Goal: Task Accomplishment & Management: Use online tool/utility

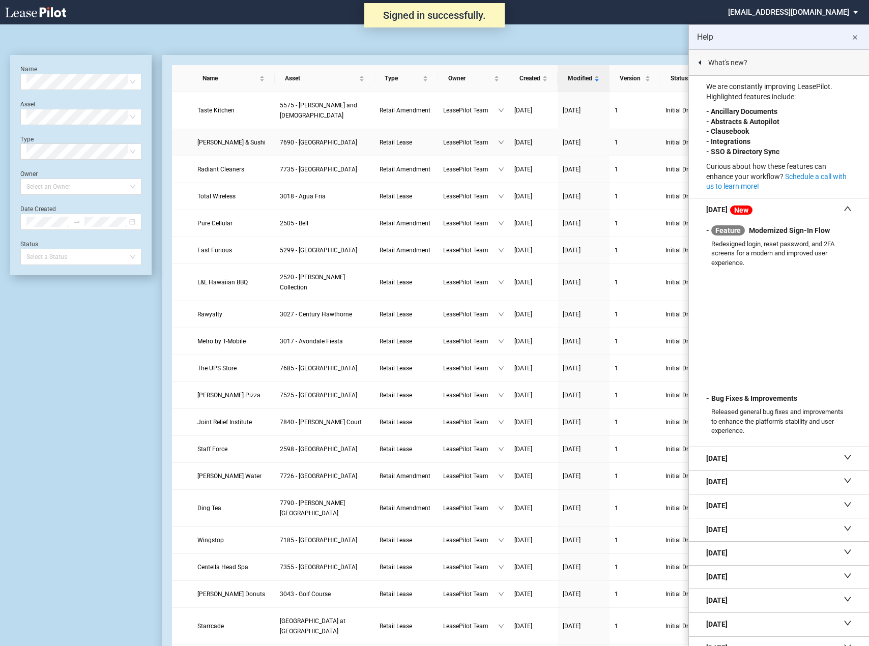
click at [213, 139] on span "Hibachi & Sushi" at bounding box center [231, 142] width 68 height 7
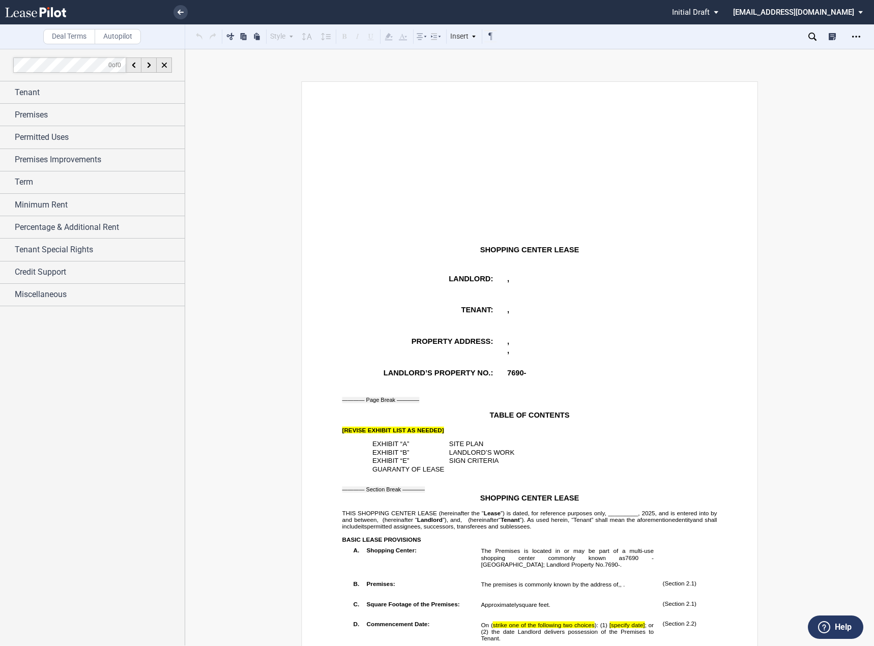
drag, startPoint x: 352, startPoint y: 281, endPoint x: 333, endPoint y: 284, distance: 19.1
click at [352, 281] on p "LANDLORD:" at bounding box center [419, 279] width 147 height 9
click at [119, 84] on div "Tenant" at bounding box center [92, 92] width 185 height 22
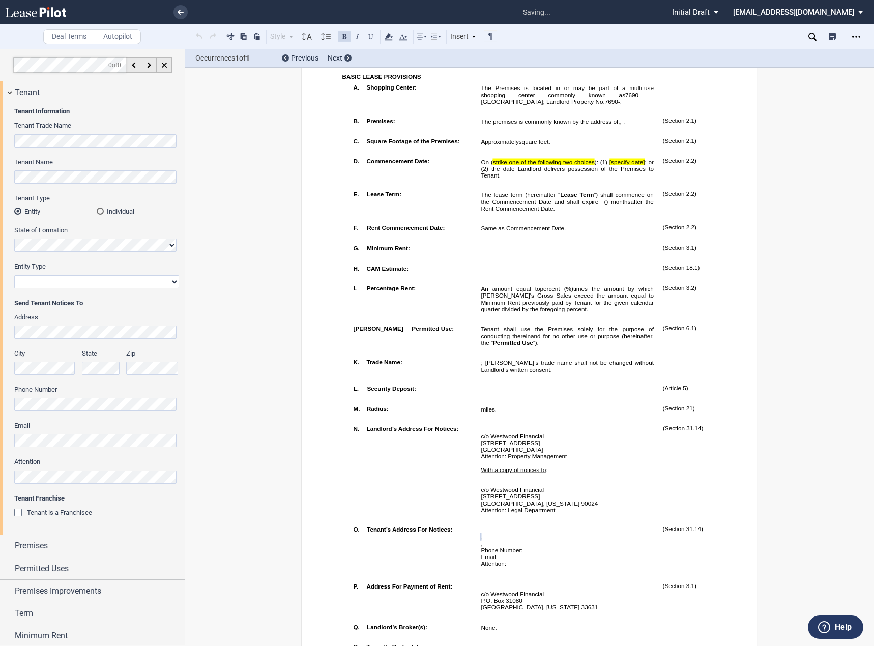
scroll to position [711, 0]
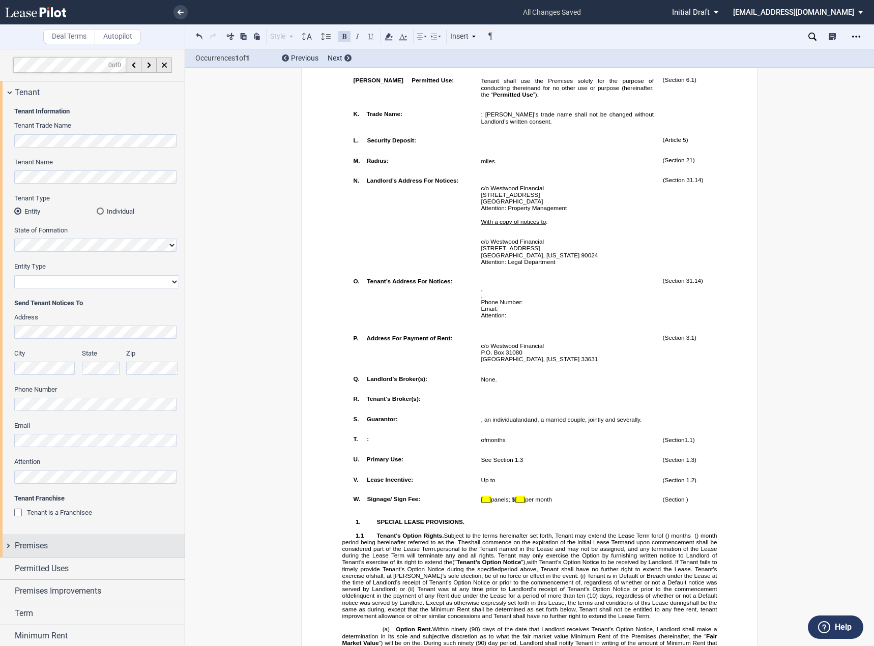
click at [92, 543] on div "Premises" at bounding box center [100, 546] width 170 height 12
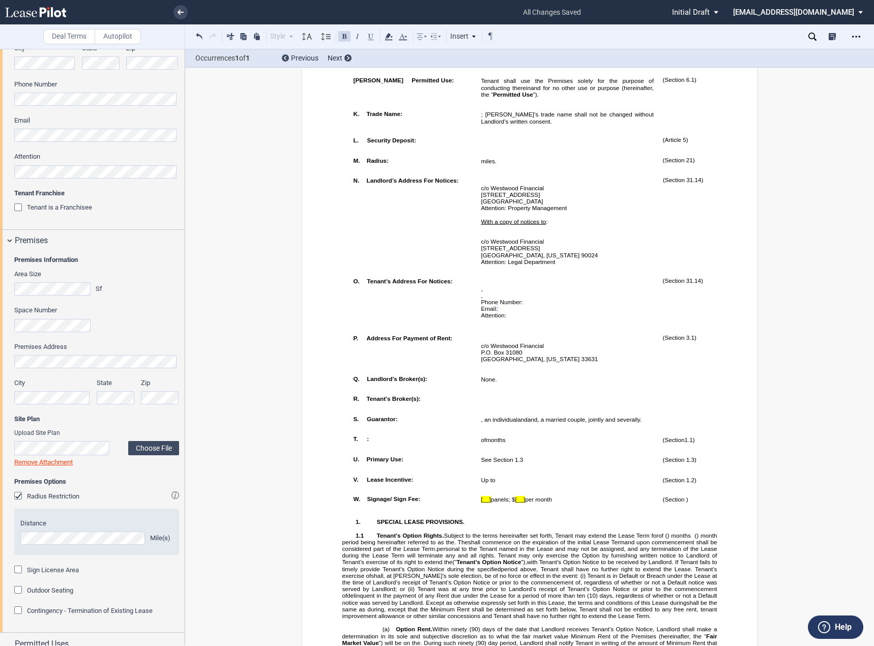
scroll to position [473, 0]
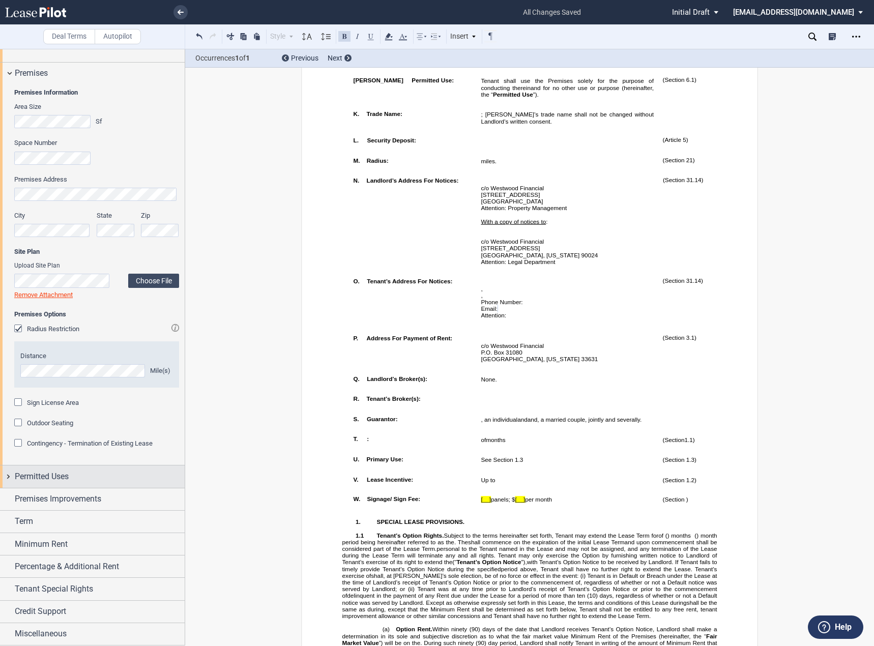
click at [61, 469] on div "Permitted Uses" at bounding box center [92, 477] width 185 height 22
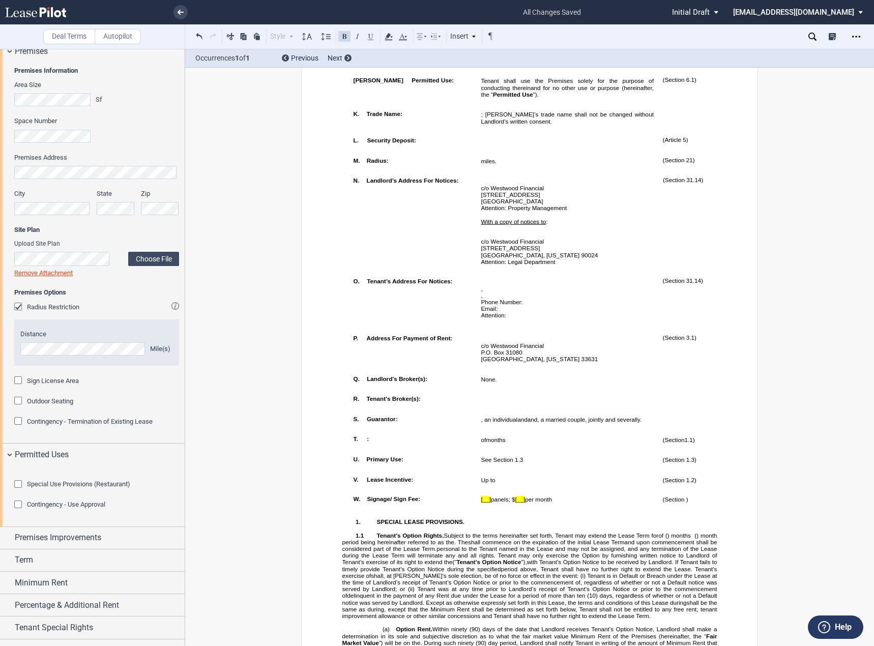
scroll to position [589, 0]
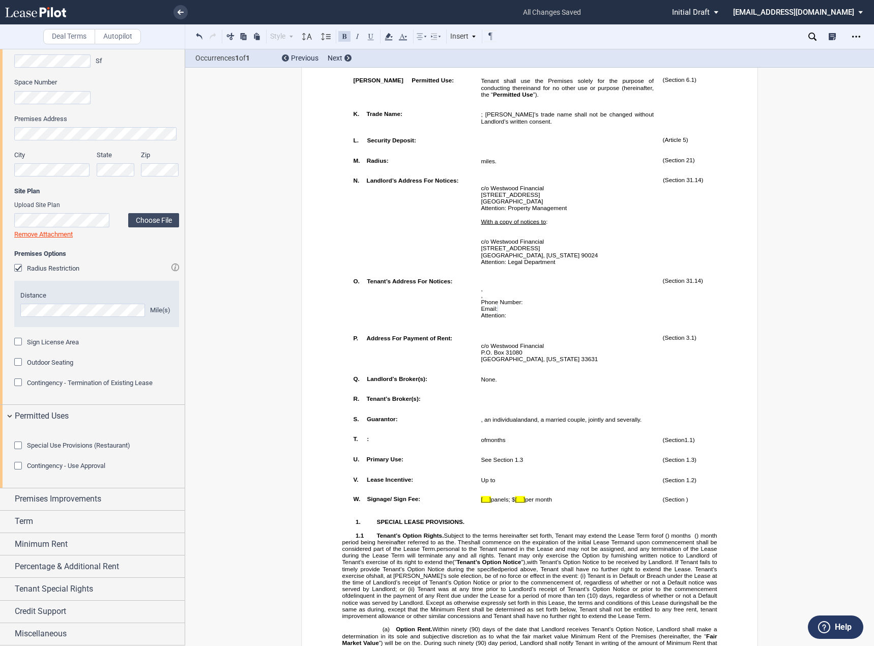
click at [57, 447] on span "Special Use Provisions (Restaurant)" at bounding box center [78, 446] width 103 height 8
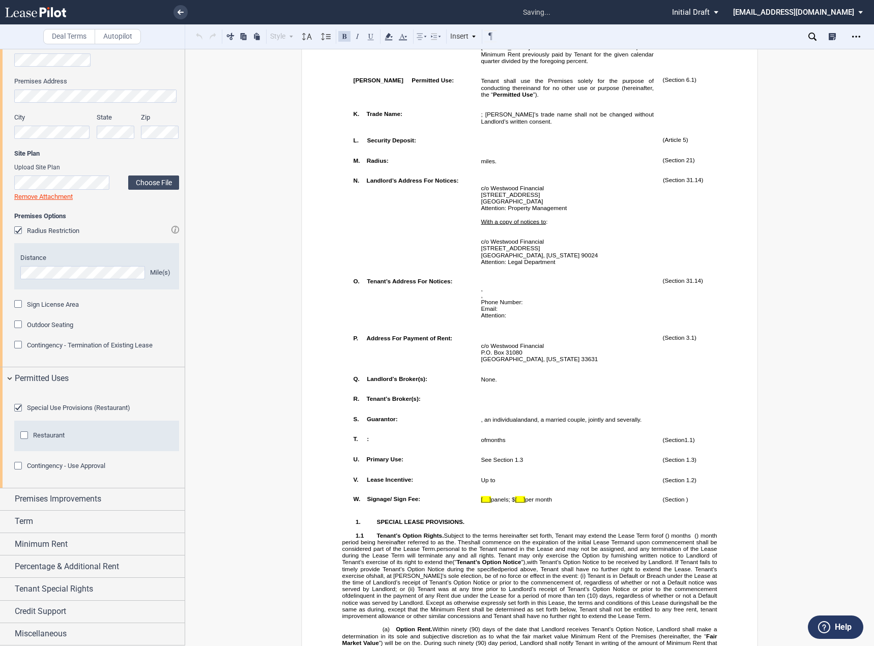
click at [44, 439] on span "Restaurant" at bounding box center [49, 435] width 32 height 8
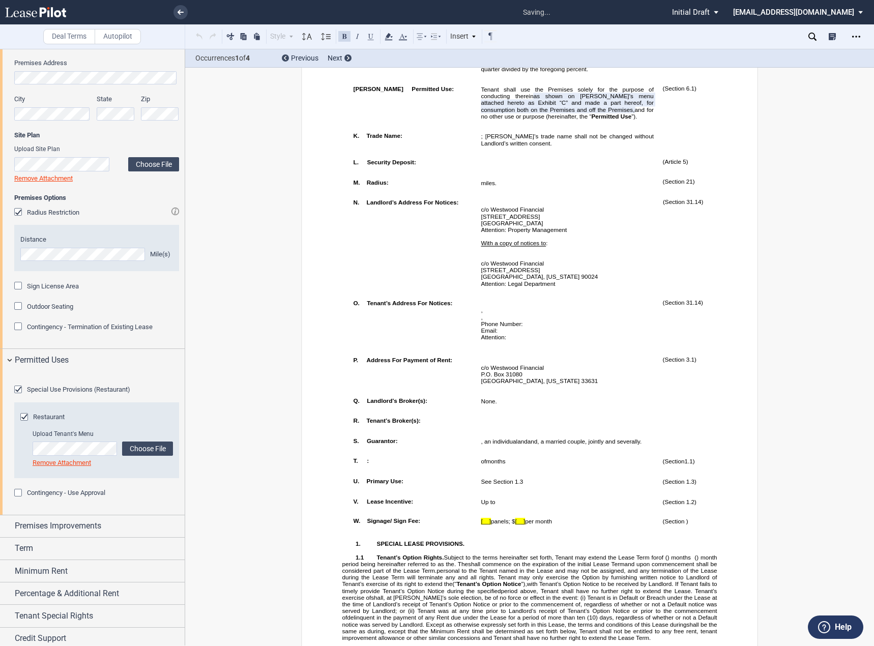
scroll to position [720, 0]
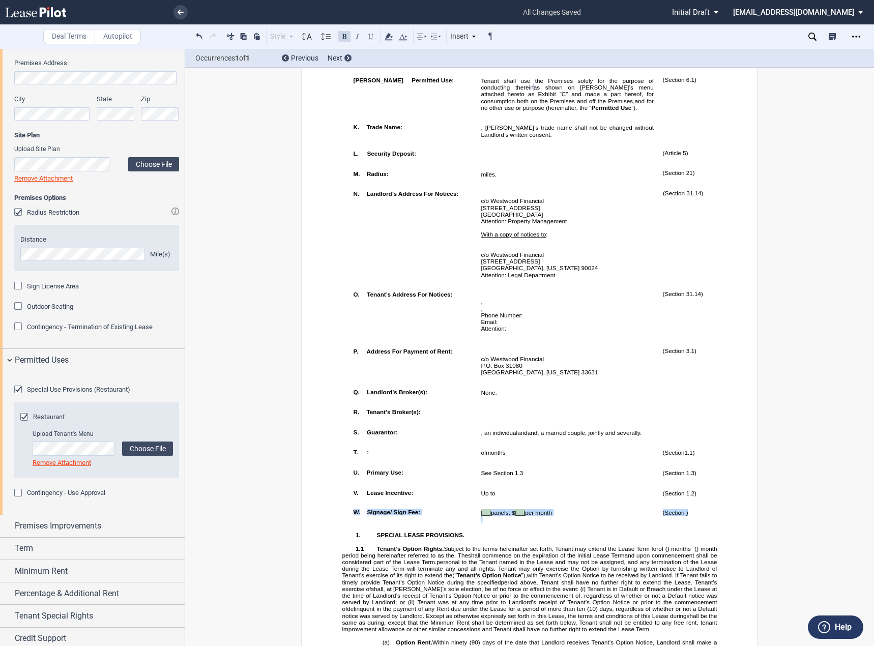
drag, startPoint x: 340, startPoint y: 540, endPoint x: 724, endPoint y: 540, distance: 383.7
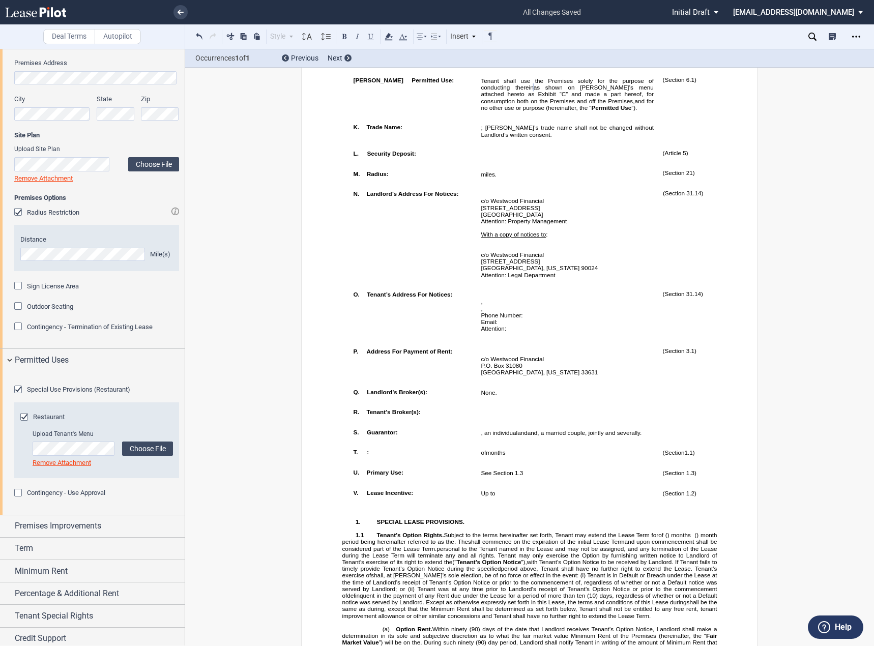
scroll to position [672, 0]
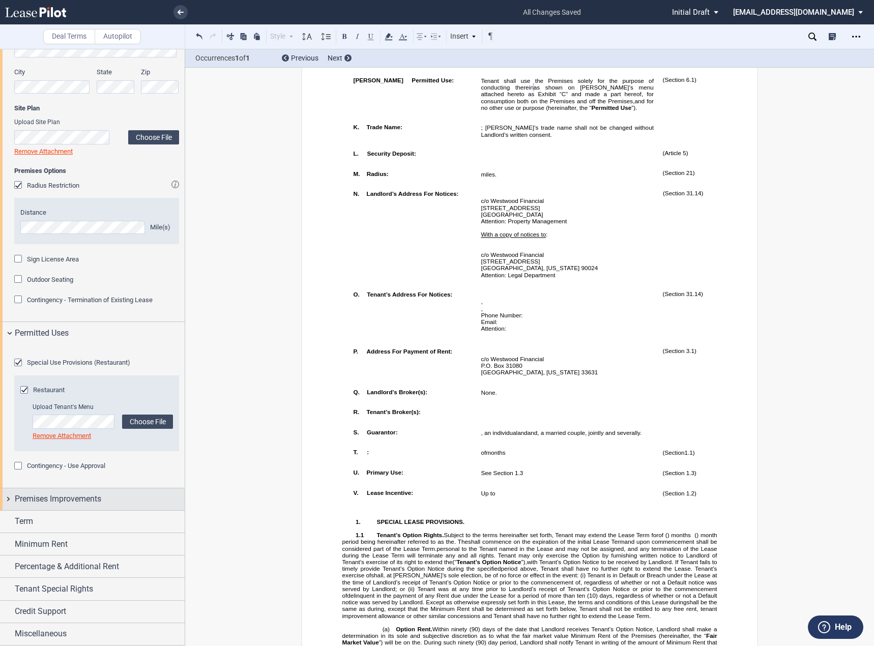
click at [85, 500] on span "Premises Improvements" at bounding box center [58, 499] width 87 height 12
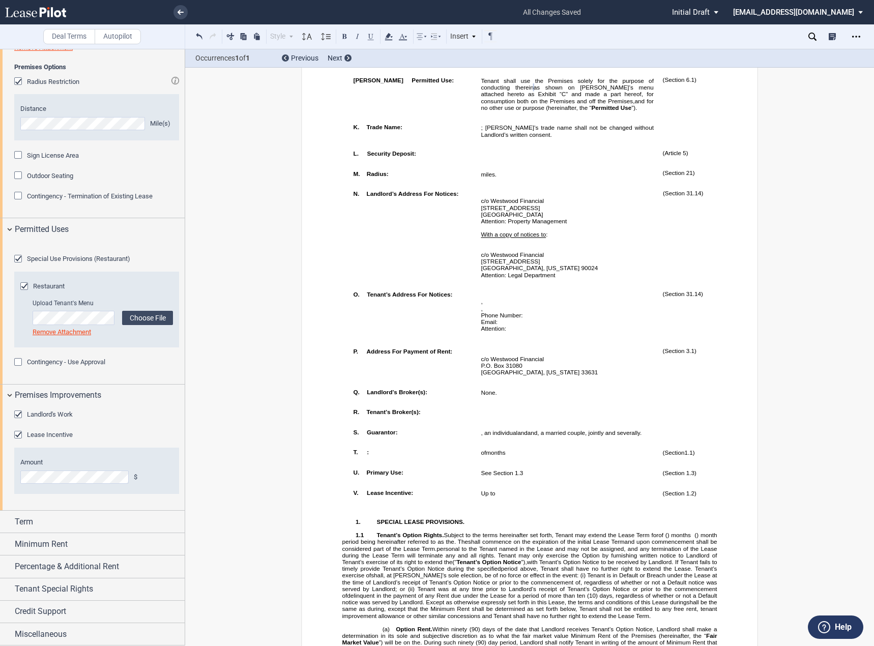
scroll to position [776, 0]
click at [70, 524] on div "Term" at bounding box center [100, 522] width 170 height 12
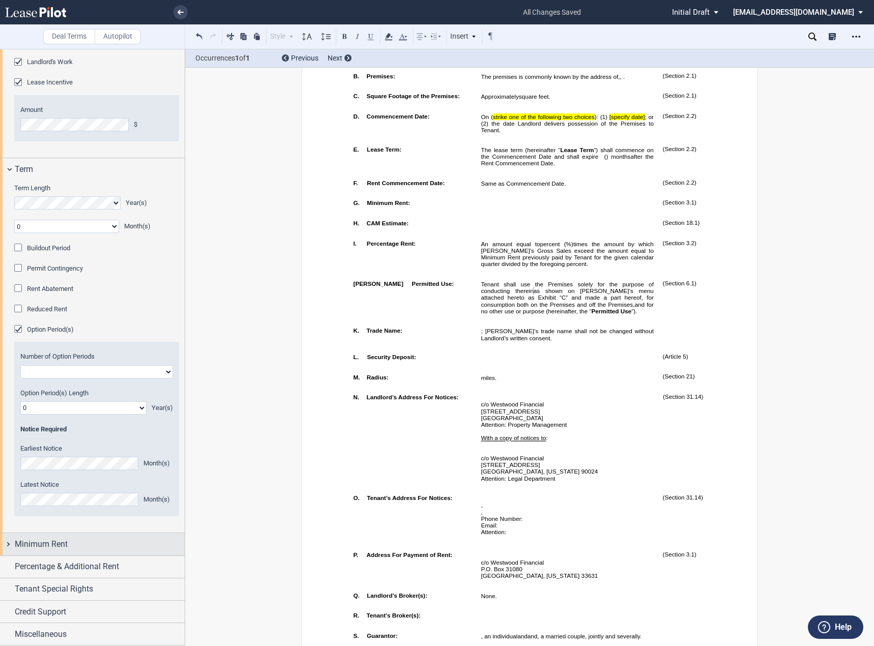
scroll to position [1129, 0]
click at [63, 543] on span "Minimum Rent" at bounding box center [41, 544] width 53 height 12
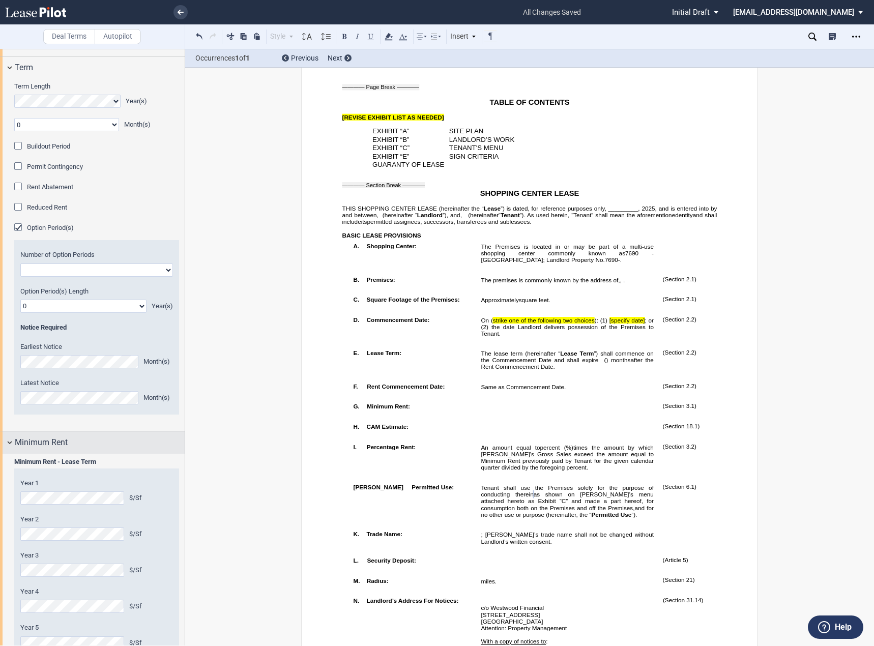
scroll to position [1078, 0]
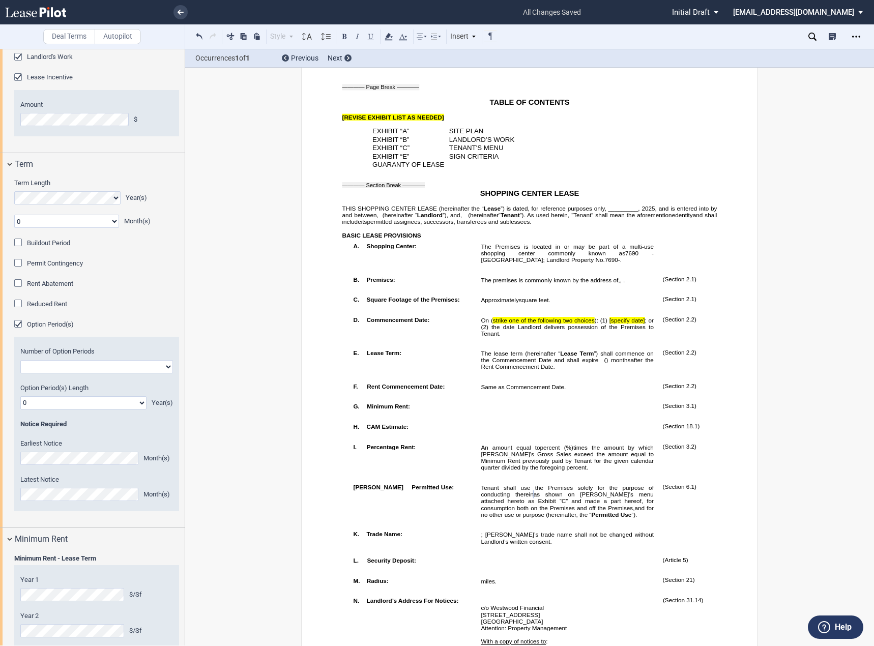
click at [52, 247] on span "Buildout Period" at bounding box center [48, 243] width 43 height 8
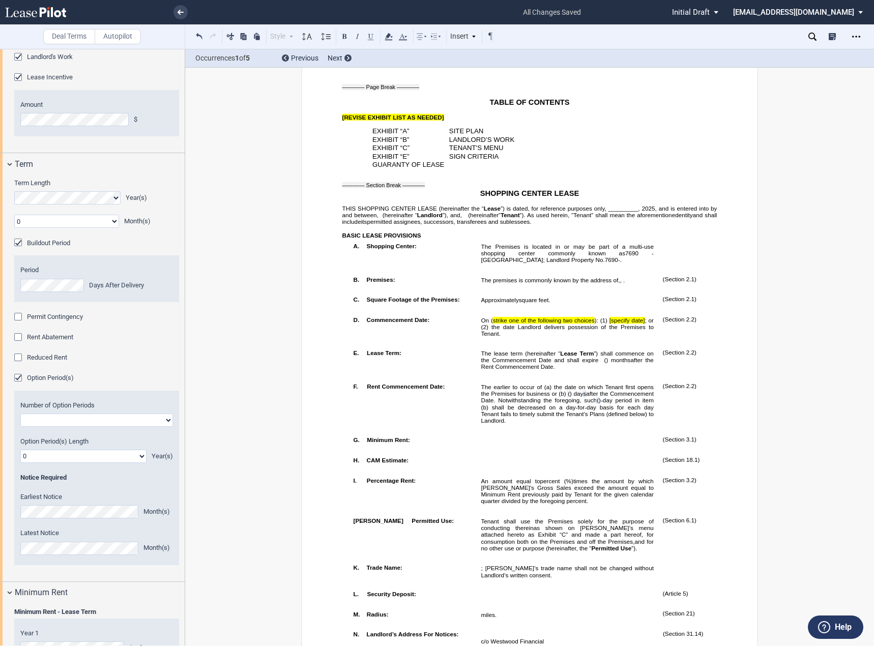
click at [46, 427] on select "One Two" at bounding box center [96, 420] width 153 height 13
select select "1"
click at [20, 427] on select "One Two" at bounding box center [96, 420] width 153 height 13
click at [54, 463] on select "0 1 2 3 4 5 6 7 8 9 10 11 12 13 14 15 16 17 18 19 20" at bounding box center [83, 456] width 126 height 13
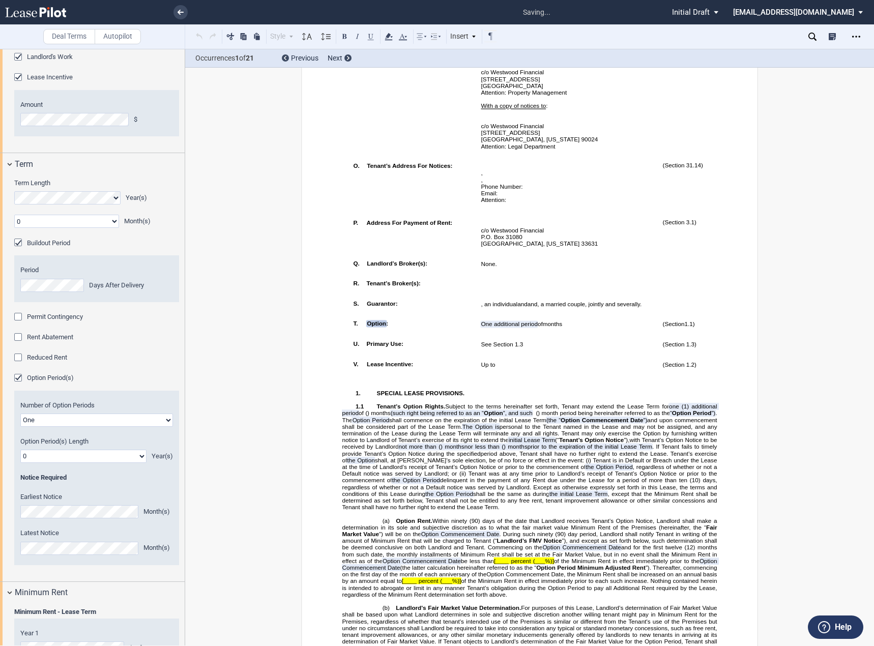
scroll to position [918, 0]
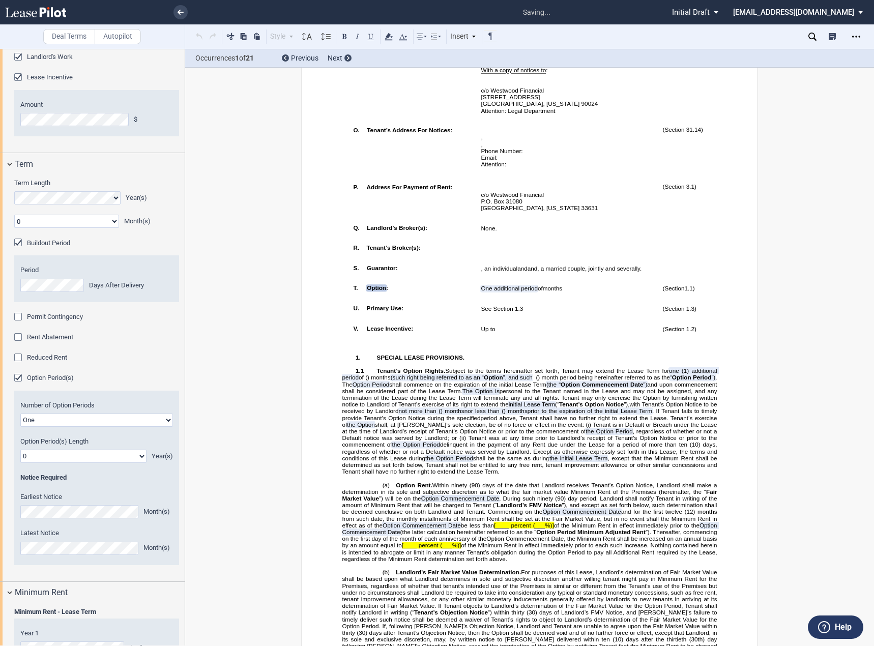
select select "number:5"
click at [20, 463] on select "0 1 2 3 4 5 6 7 8 9 10 11 12 13 14 15 16 17 18 19 20" at bounding box center [83, 456] width 126 height 13
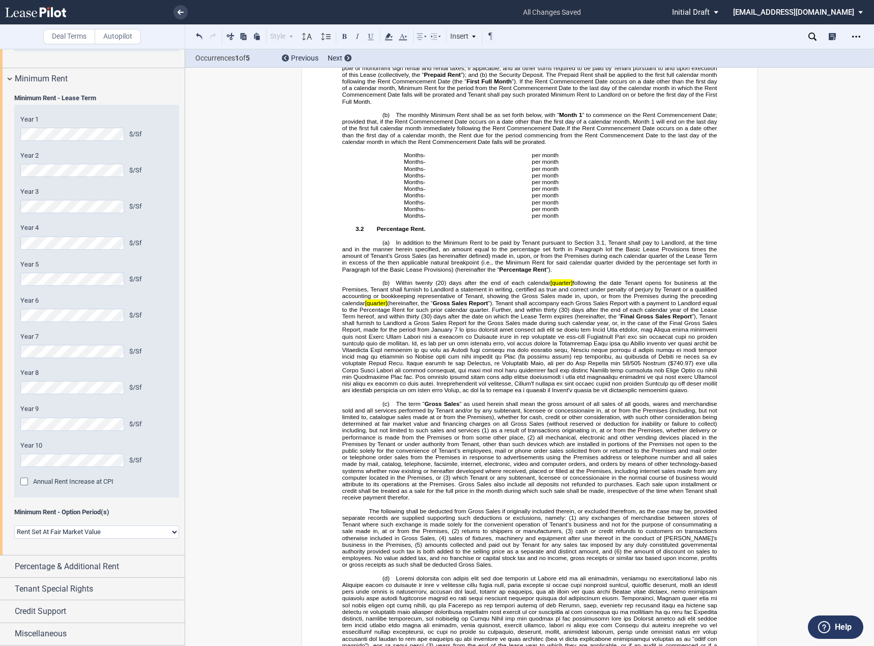
scroll to position [1648, 0]
click at [67, 562] on span "Percentage & Additional Rent" at bounding box center [67, 567] width 104 height 12
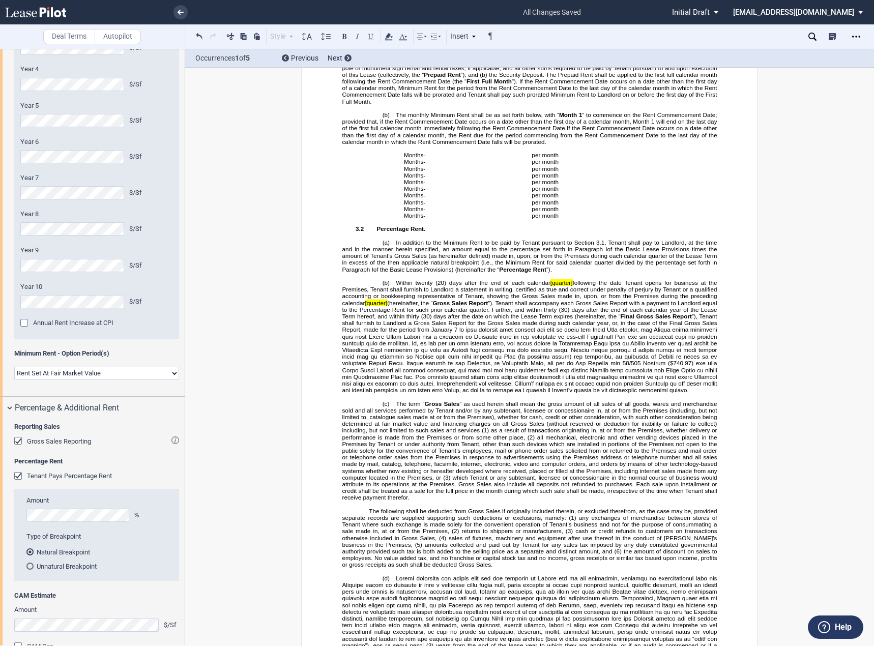
scroll to position [1897, 0]
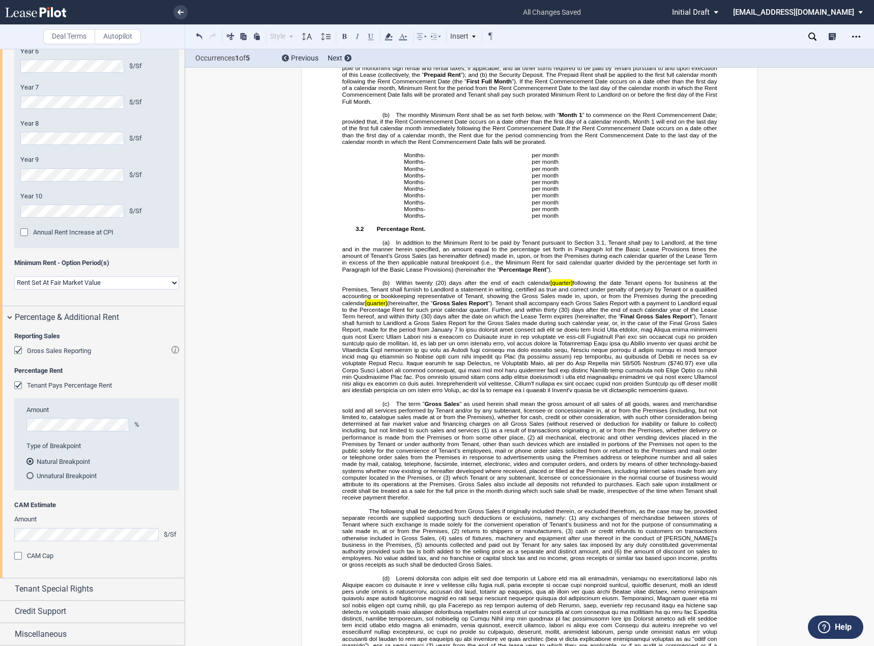
click at [18, 352] on div "Gross Sales Reporting" at bounding box center [19, 352] width 10 height 10
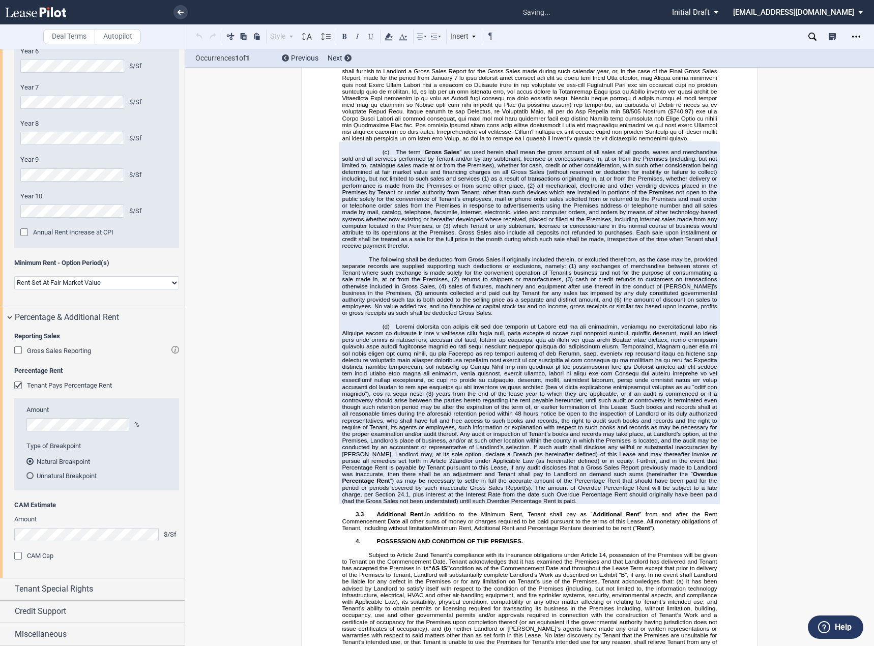
scroll to position [2600, 0]
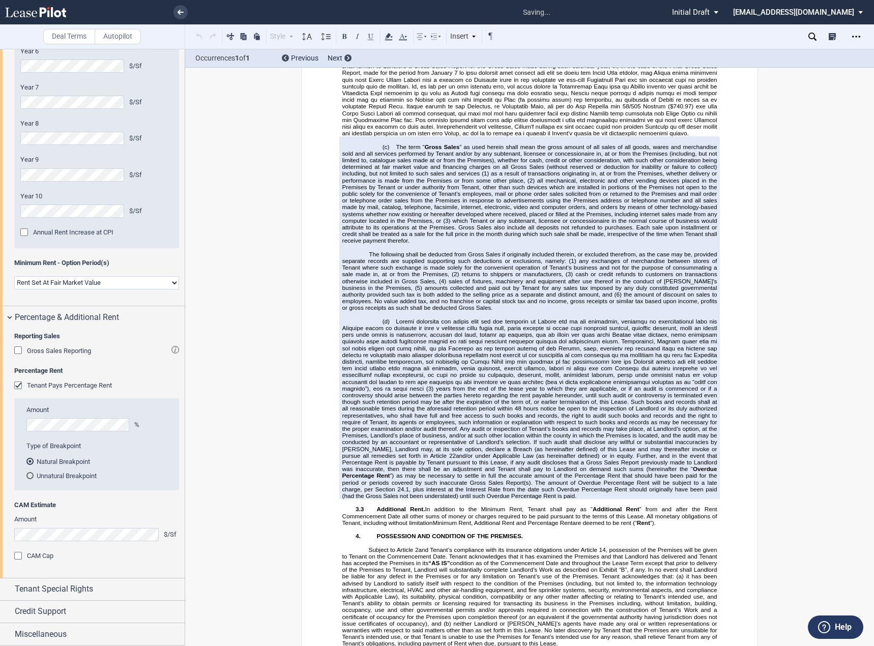
click at [18, 352] on div "Gross Sales Reporting" at bounding box center [19, 352] width 10 height 10
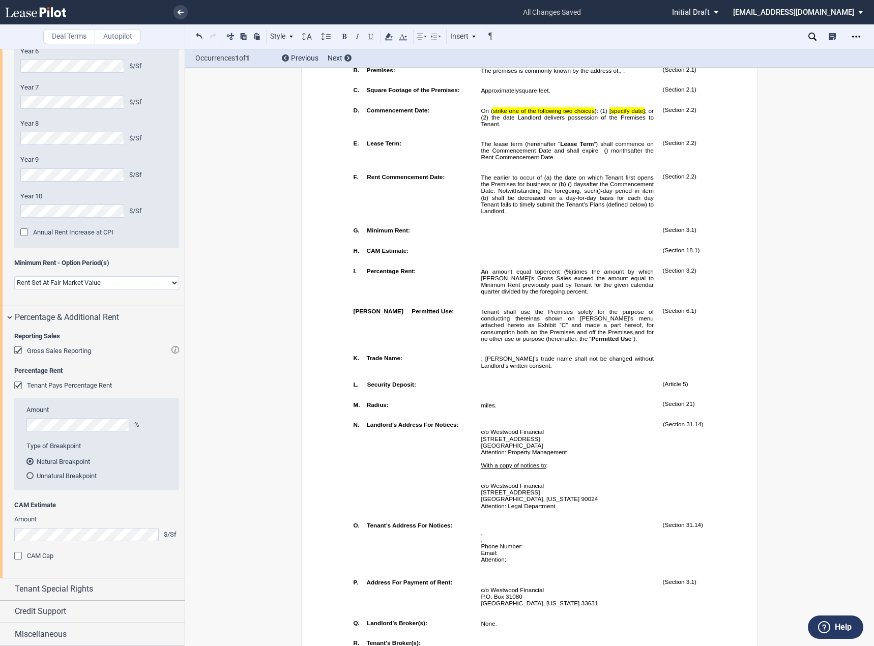
scroll to position [0, 0]
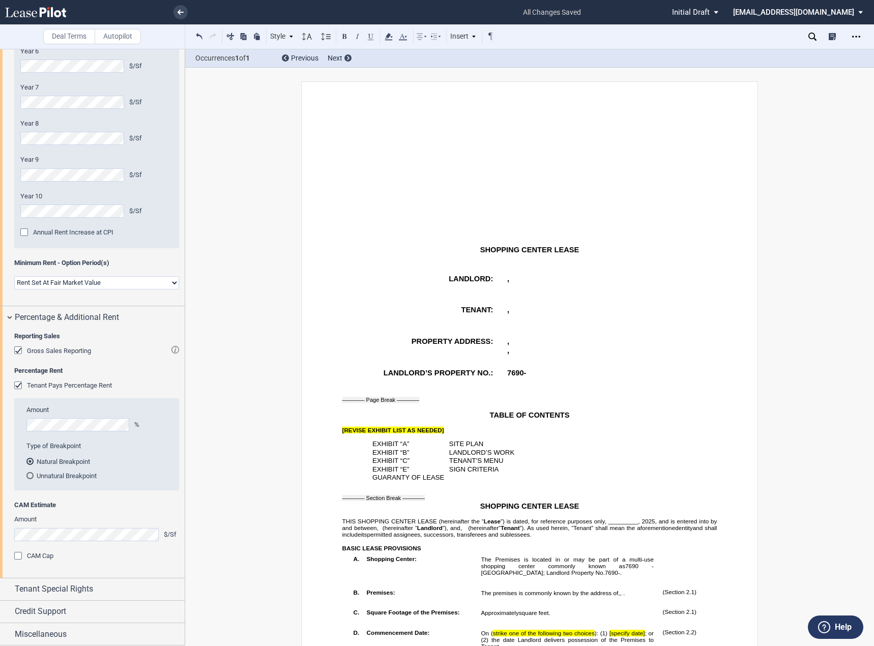
click at [410, 429] on span "[REVISE EXHIBIT LIST AS NEEDED]" at bounding box center [393, 430] width 102 height 7
click at [410, 428] on span "[REVISE EXHIBIT LIST AS NEEDED]" at bounding box center [393, 430] width 102 height 7
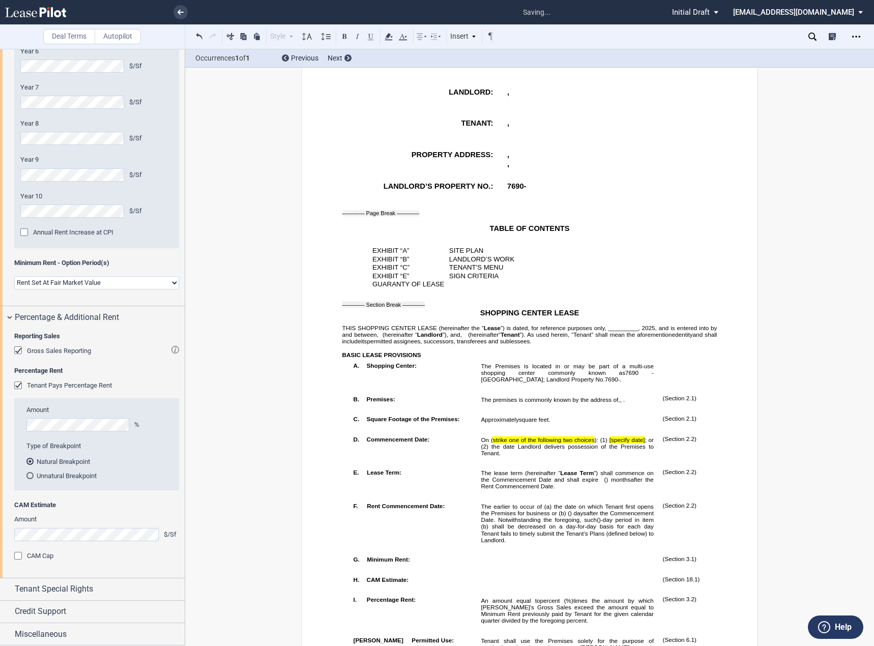
scroll to position [305, 0]
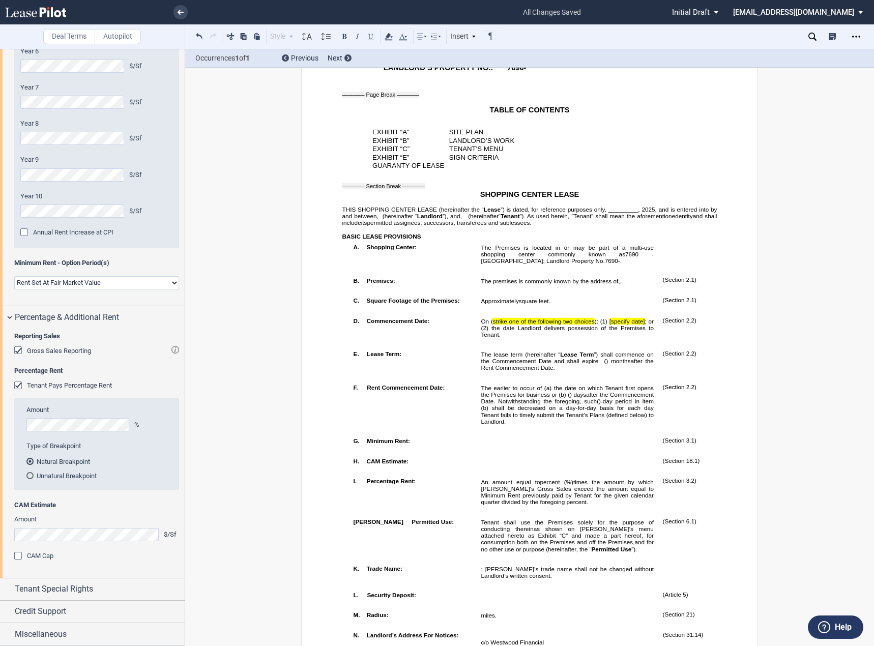
click at [612, 206] on span "”) is dated, for reference purposes only, _________," at bounding box center [570, 209] width 139 height 7
click at [612, 207] on span "”) is dated, for reference purposes only, _________," at bounding box center [570, 209] width 139 height 7
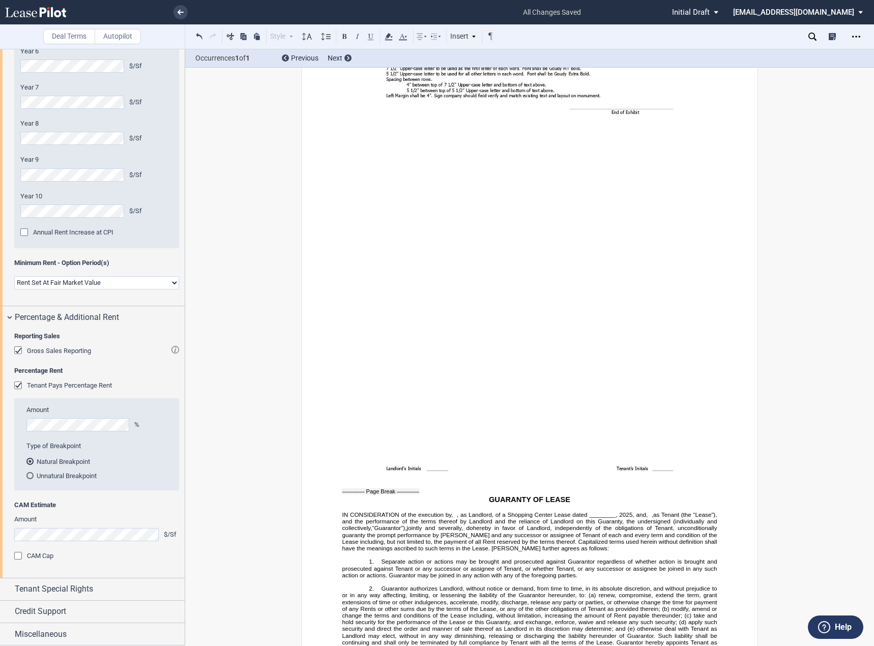
scroll to position [15346, 0]
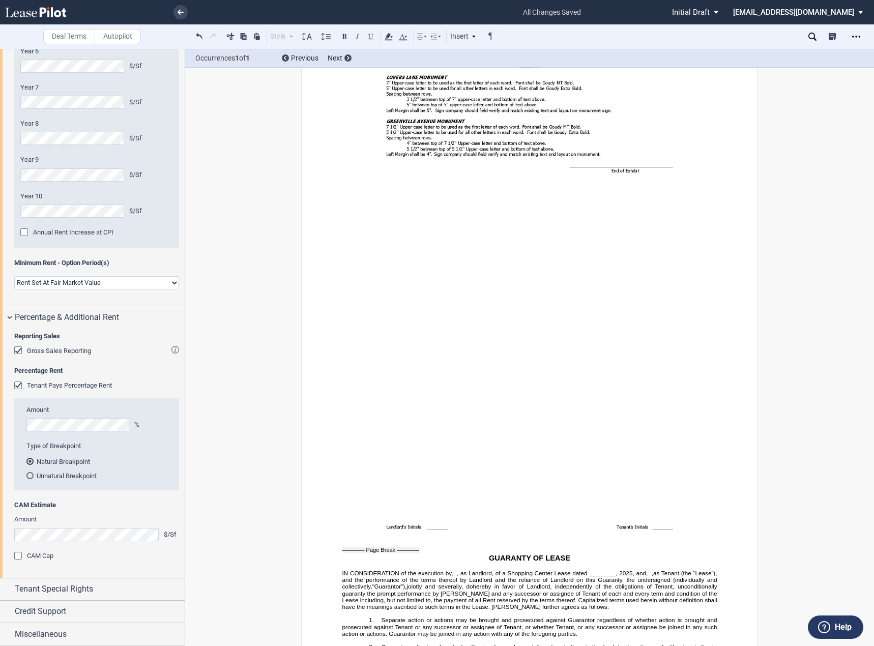
click at [457, 570] on span ", as Landlord, of a Shopping Center Lease dated ________," at bounding box center [537, 573] width 161 height 7
click at [109, 587] on div "Tenant Special Rights" at bounding box center [100, 589] width 170 height 12
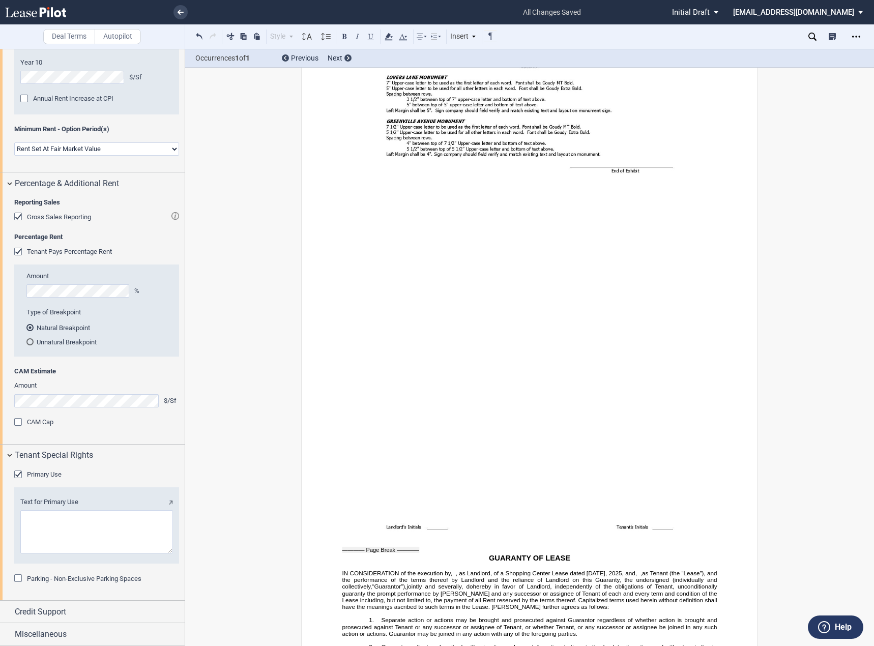
scroll to position [2031, 0]
click at [18, 474] on div "Primary Use" at bounding box center [19, 476] width 10 height 10
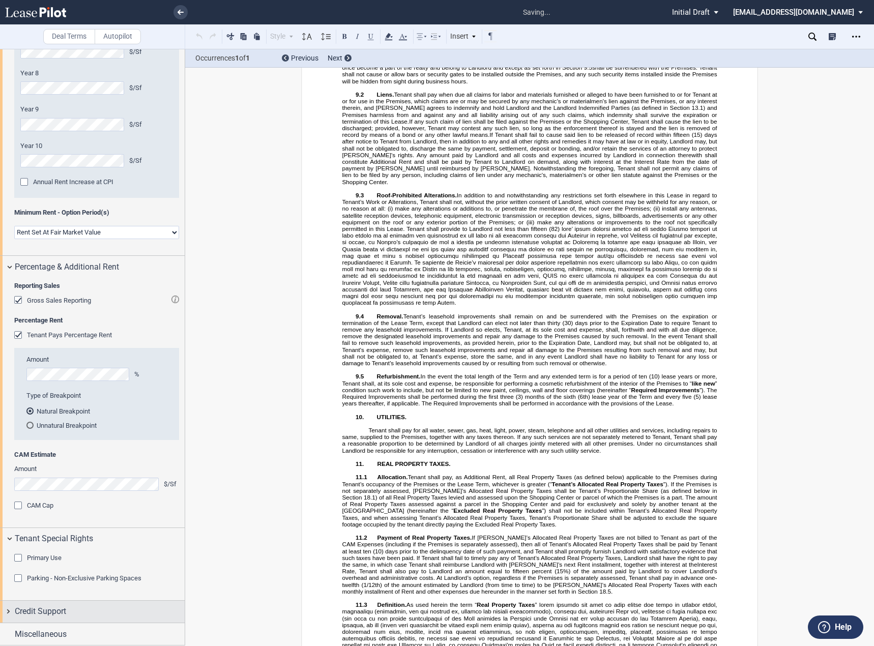
scroll to position [932, 0]
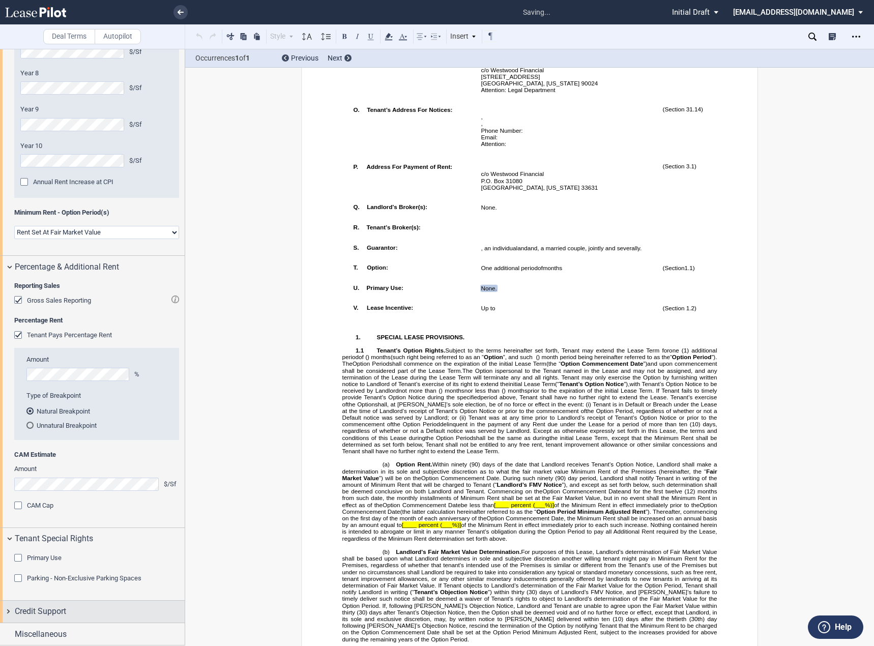
click at [48, 607] on span "Credit Support" at bounding box center [40, 612] width 51 height 12
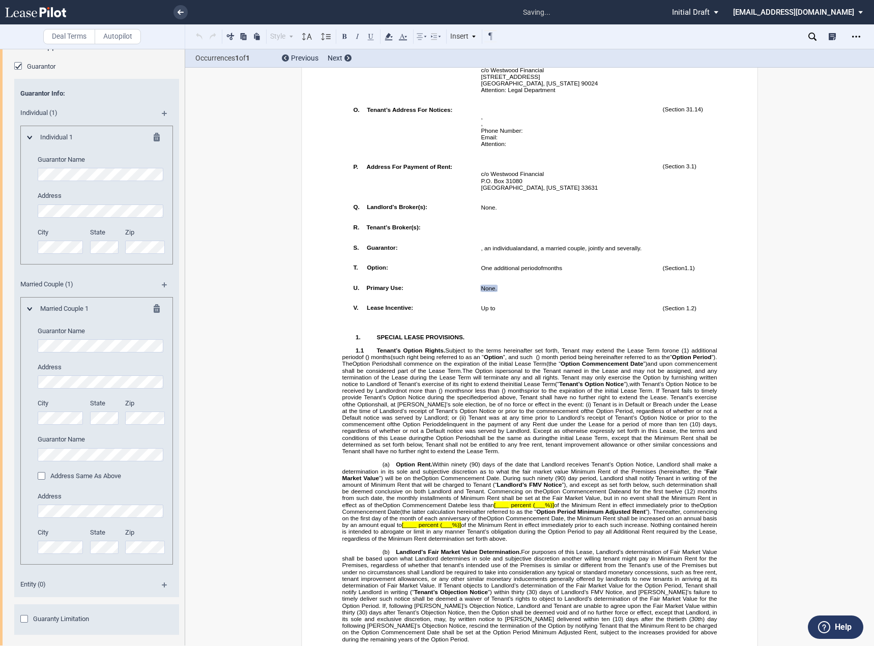
scroll to position [2507, 0]
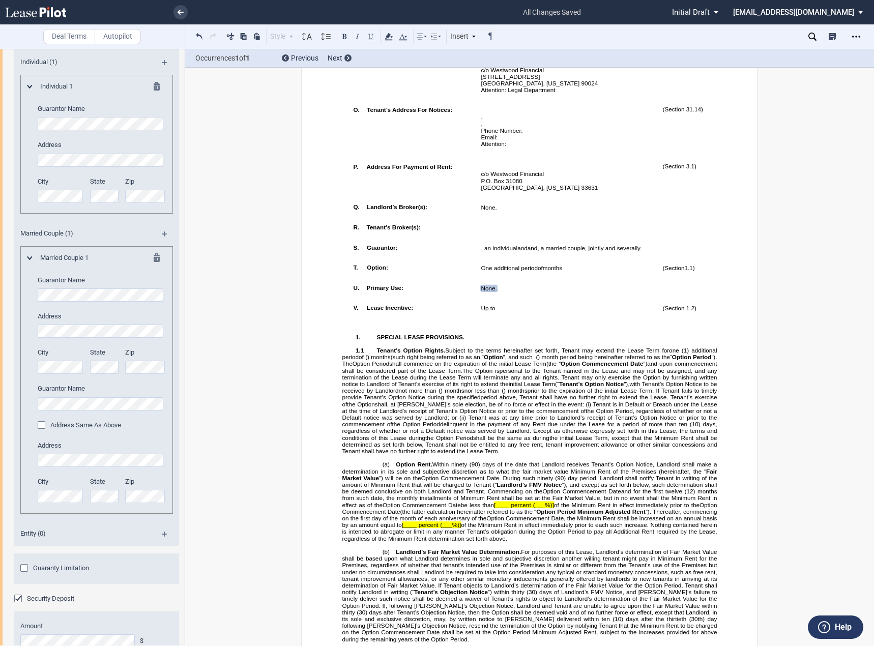
click at [154, 94] on md-icon at bounding box center [160, 88] width 12 height 12
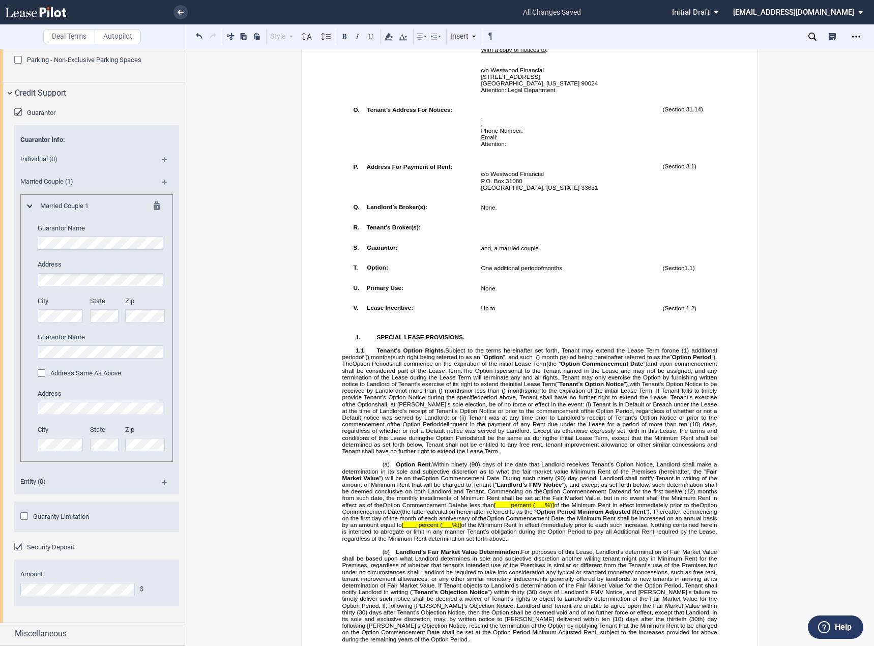
scroll to position [2466, 0]
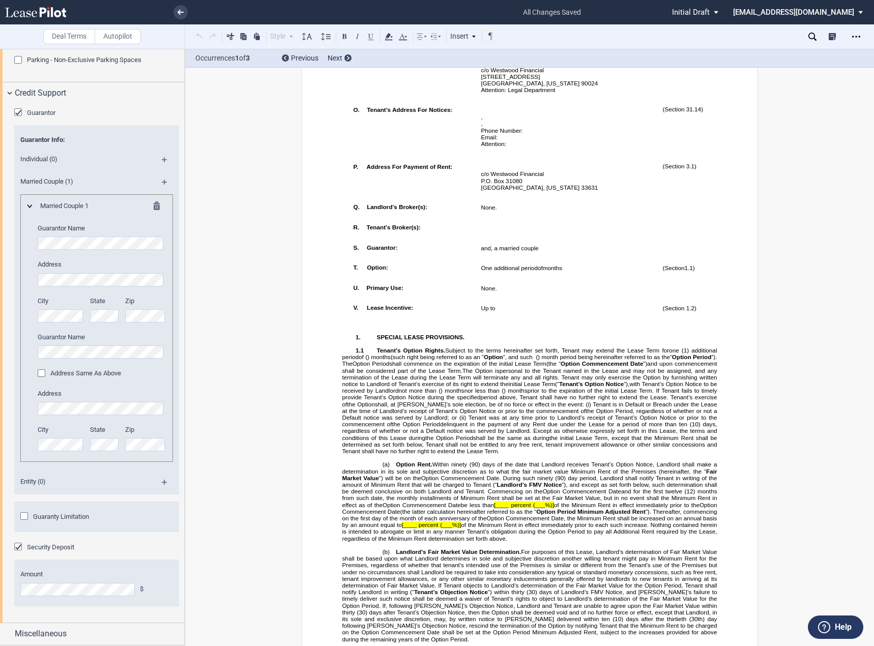
click at [41, 375] on div "Address Same As Above" at bounding box center [43, 374] width 10 height 10
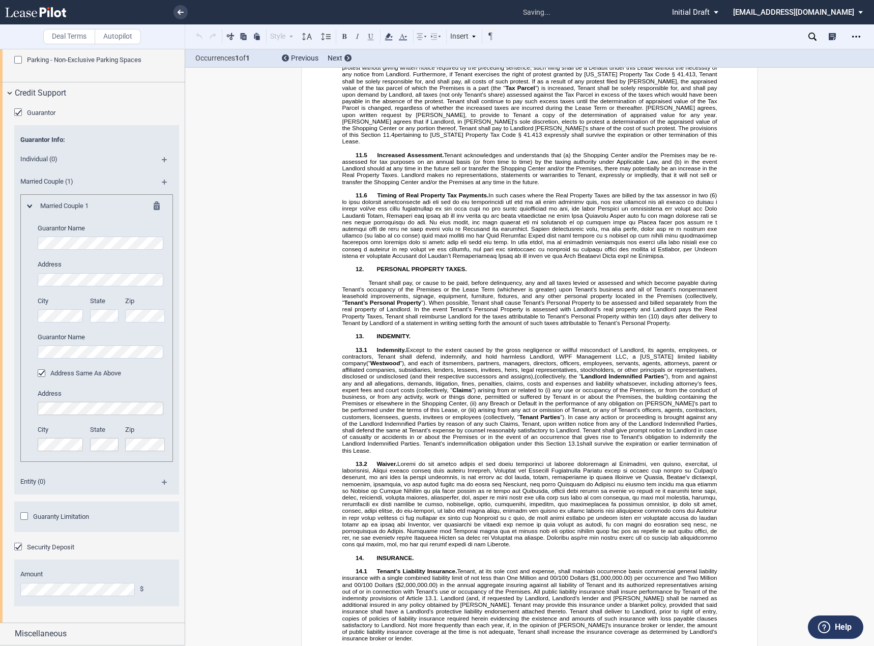
scroll to position [15874, 0]
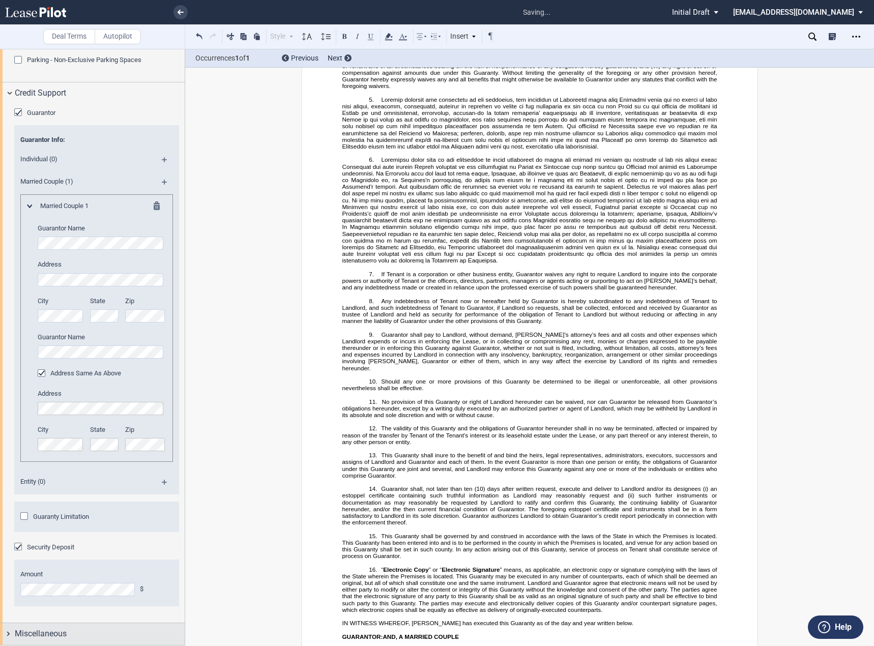
click at [78, 633] on div "Miscellaneous" at bounding box center [100, 634] width 170 height 12
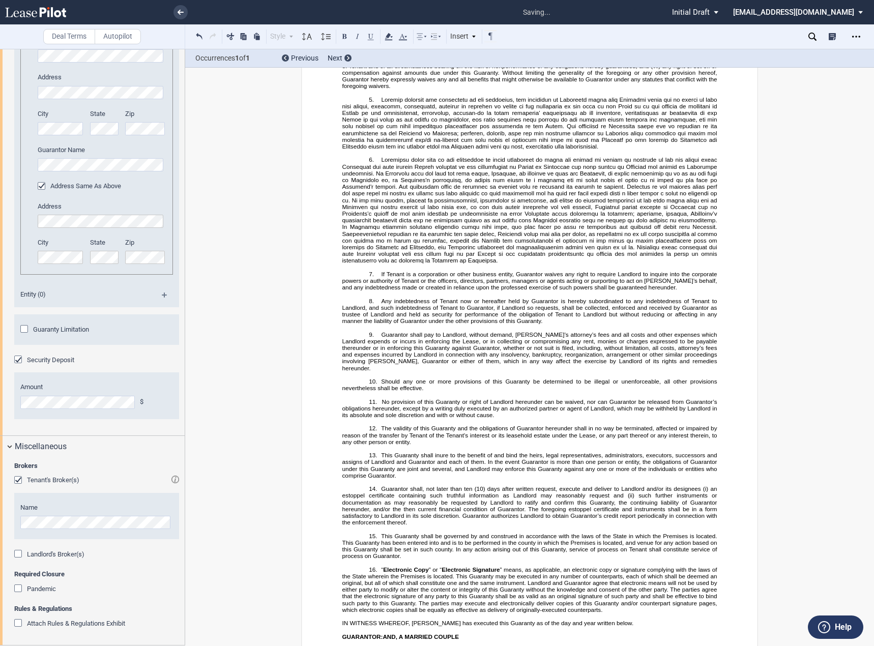
scroll to position [2654, 0]
click at [533, 452] on span "This Guaranty shall inure to the benefit of and bind the heirs, legal represent…" at bounding box center [530, 465] width 377 height 27
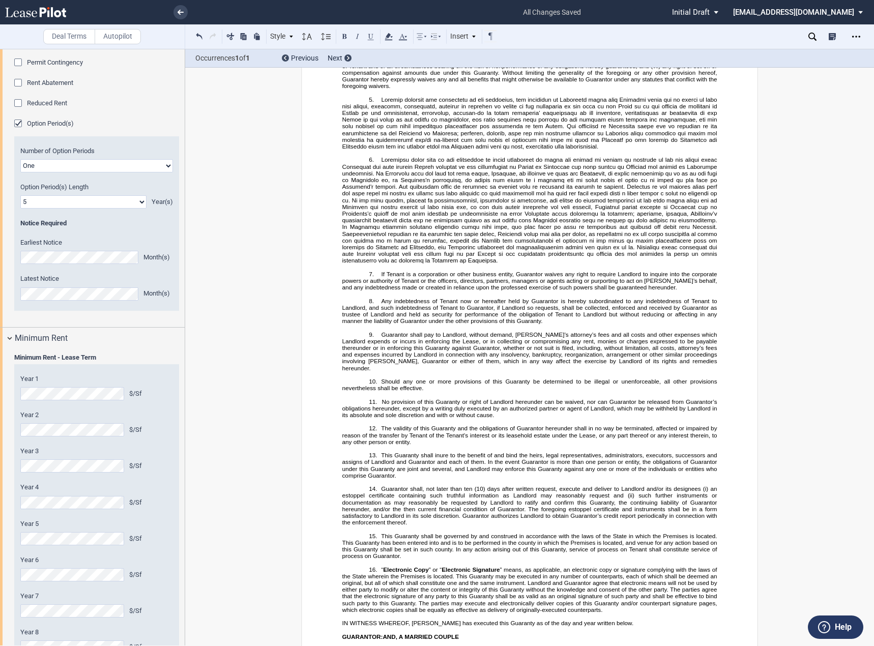
scroll to position [0, 0]
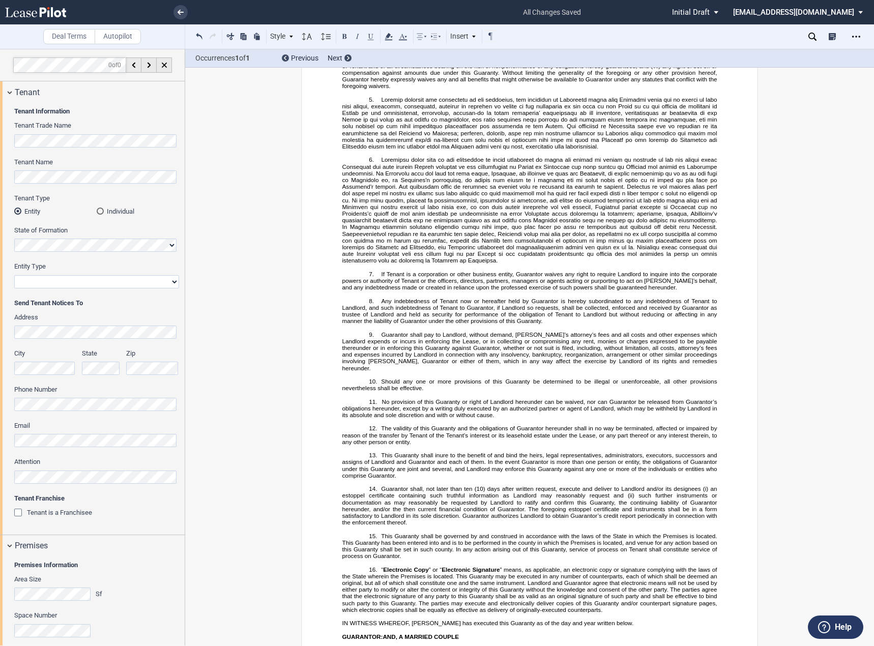
click at [798, 428] on div "Deal Terms Autopilot Style 1. Section Normal Normal 8pt 9pt 10pt 10.5pt 11pt 12…" at bounding box center [437, 347] width 874 height 597
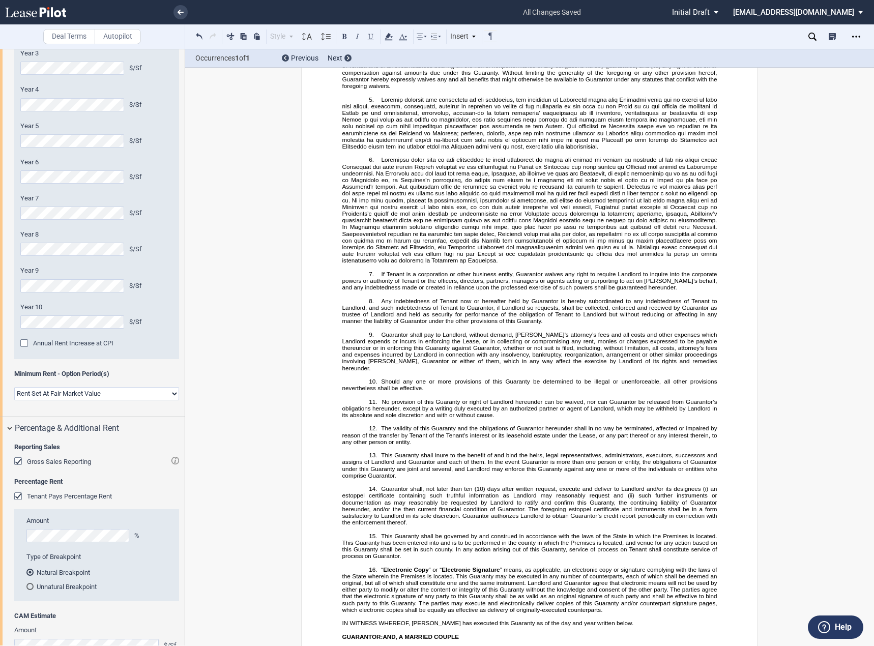
scroll to position [2086, 0]
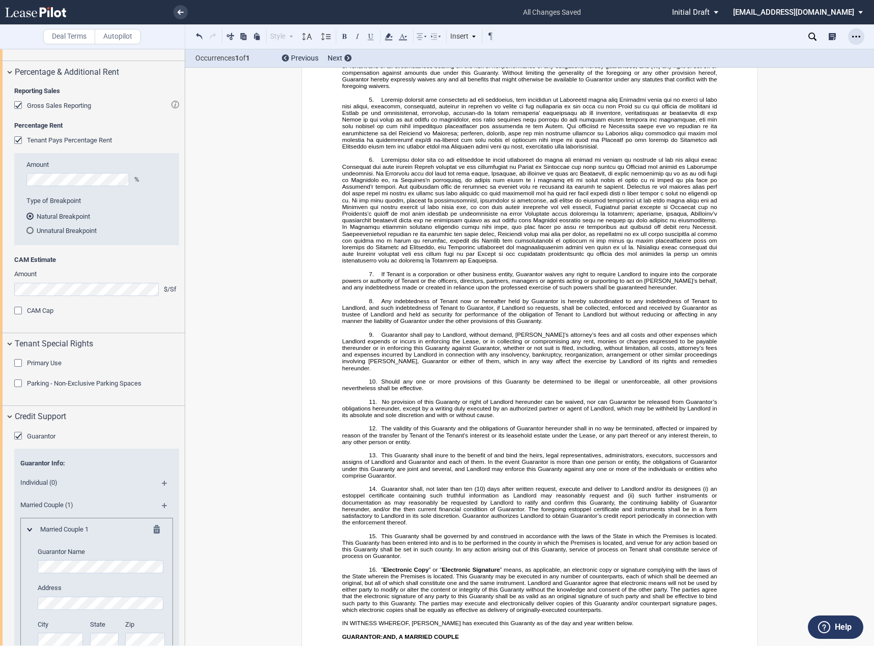
click at [852, 42] on div "Open Lease options menu" at bounding box center [856, 36] width 16 height 16
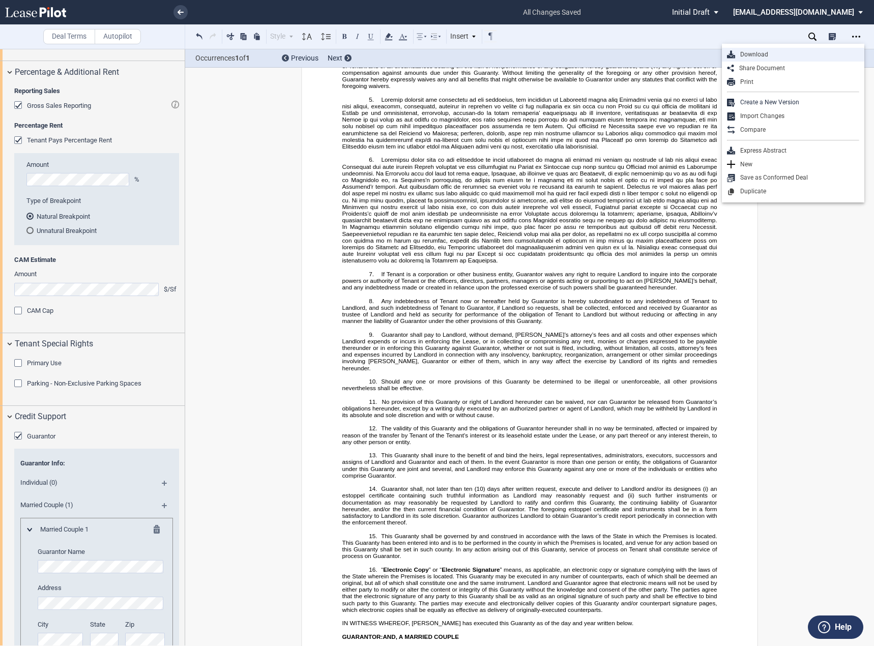
click at [801, 56] on div "Download" at bounding box center [797, 54] width 124 height 9
